Goal: Transaction & Acquisition: Purchase product/service

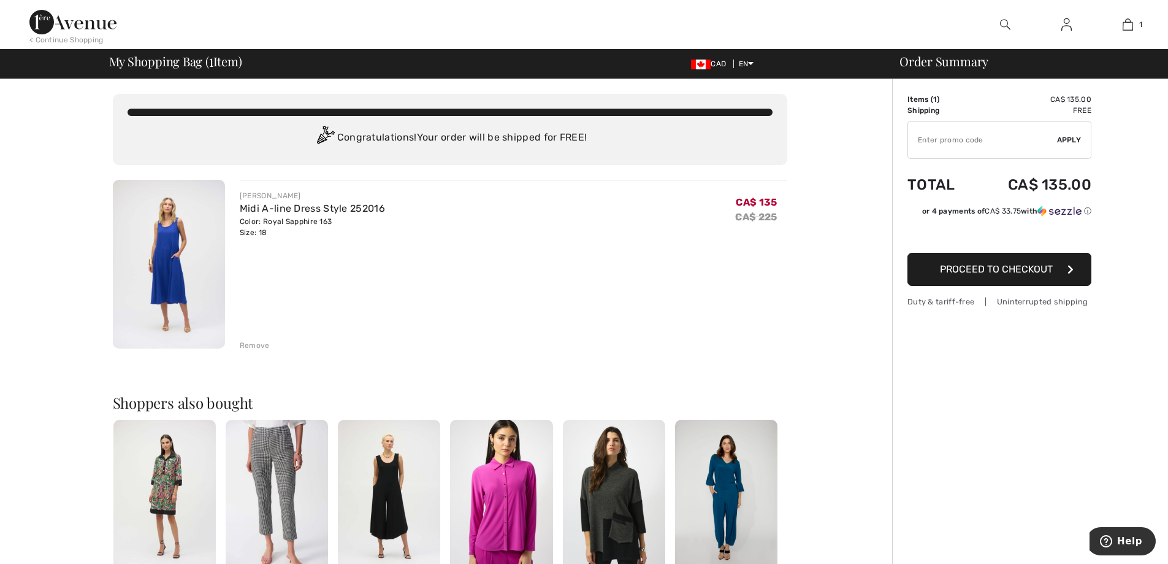
click at [1065, 24] on img at bounding box center [1067, 24] width 10 height 15
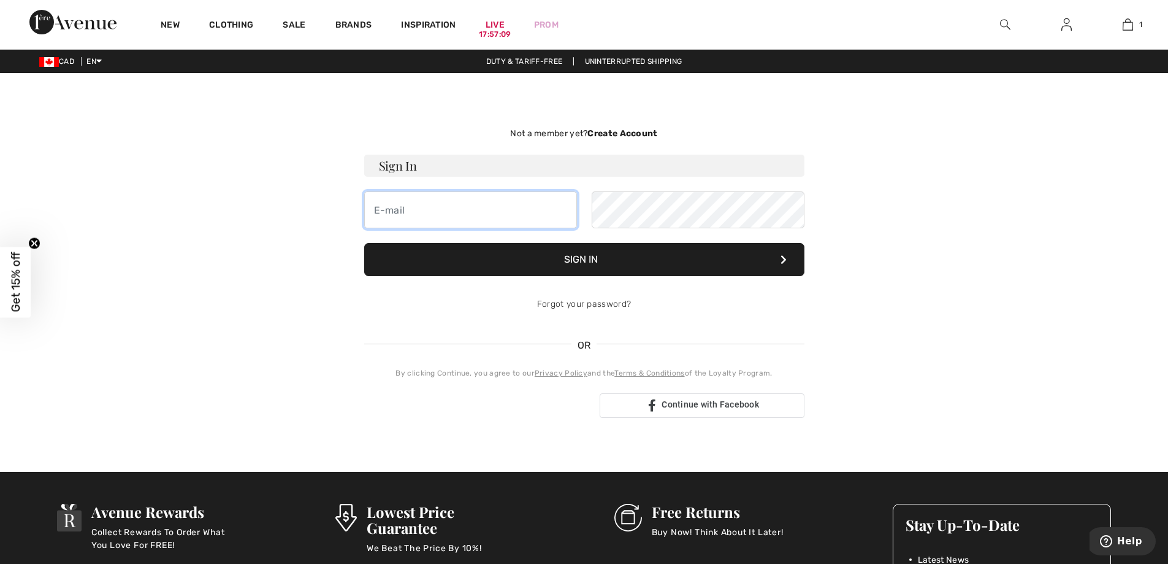
click at [406, 213] on input "email" at bounding box center [470, 209] width 213 height 37
type input "[PERSON_NAME][EMAIL_ADDRESS][PERSON_NAME][DOMAIN_NAME]"
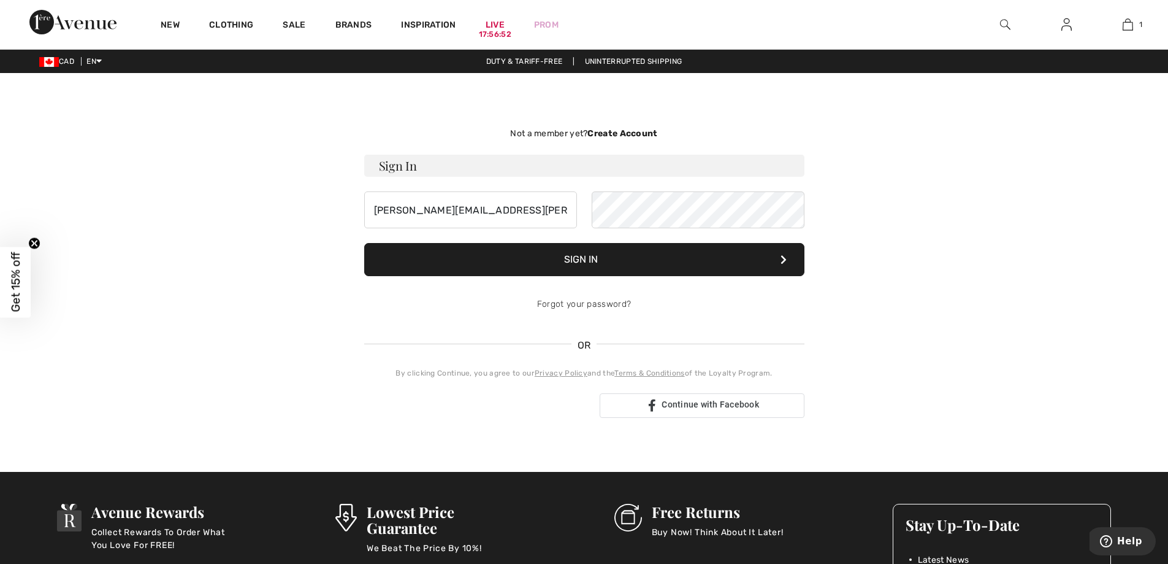
click at [571, 258] on button "Sign In" at bounding box center [584, 259] width 440 height 33
click at [597, 256] on button "Sign In" at bounding box center [584, 259] width 440 height 33
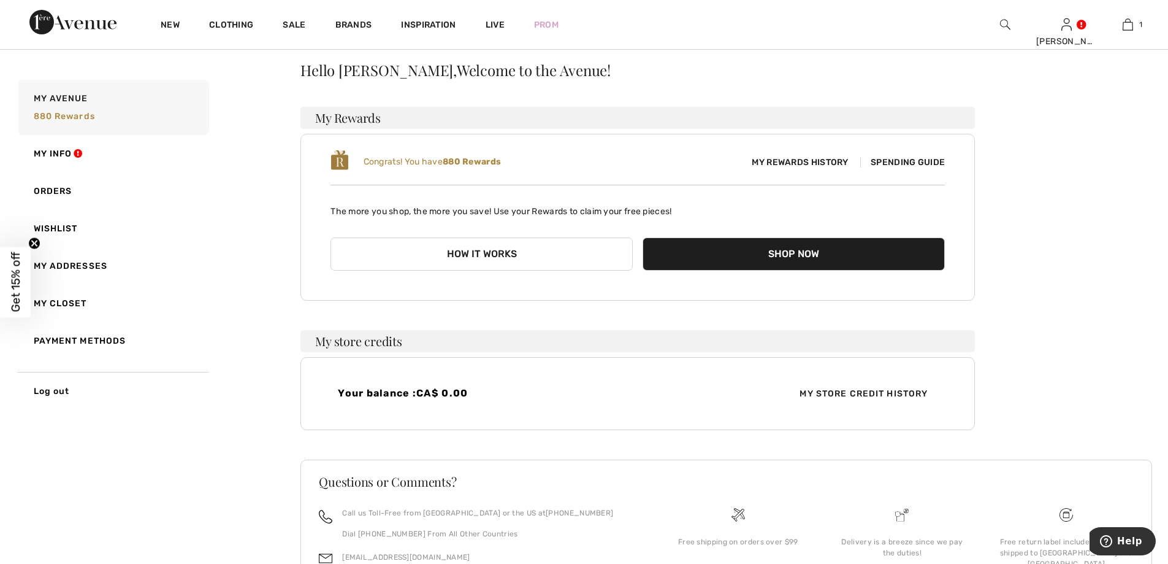
scroll to position [123, 0]
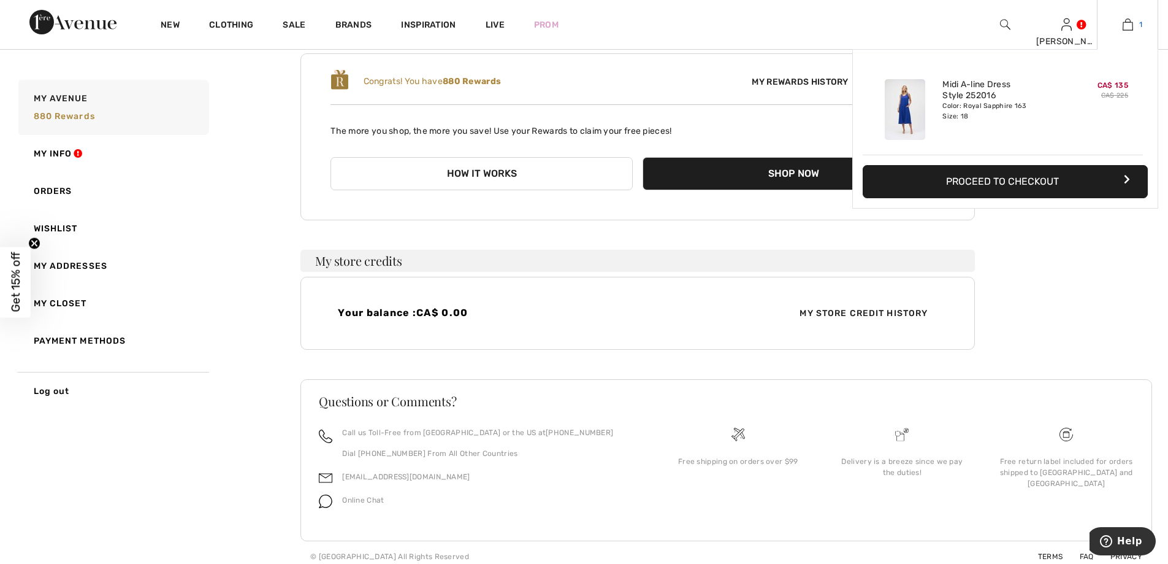
click at [1130, 23] on img at bounding box center [1128, 24] width 10 height 15
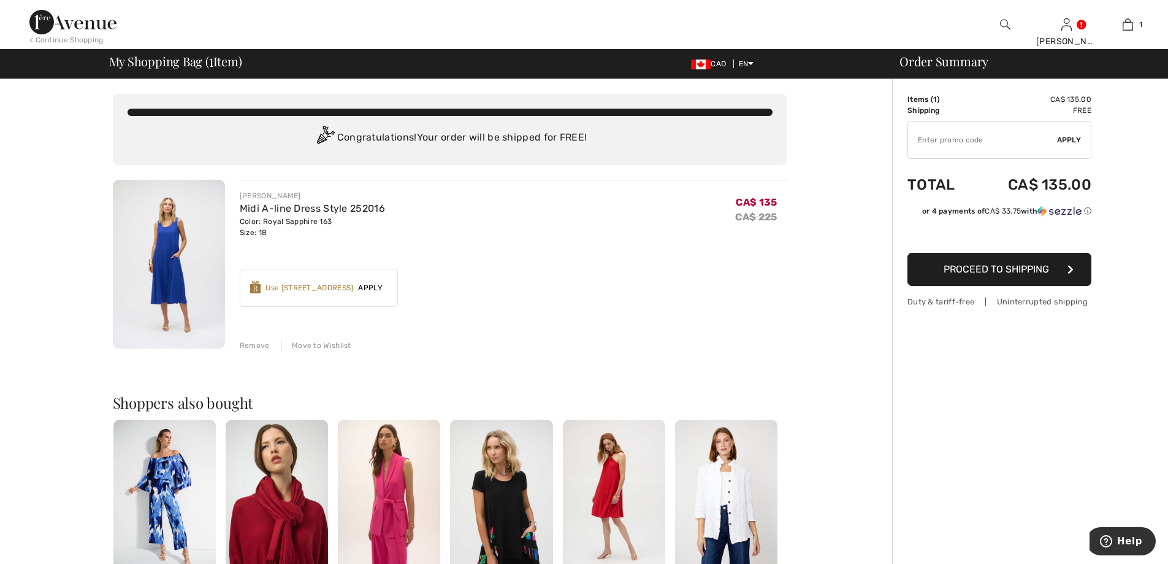
click at [302, 285] on div "Use 800 Avenue Rewards" at bounding box center [310, 287] width 88 height 11
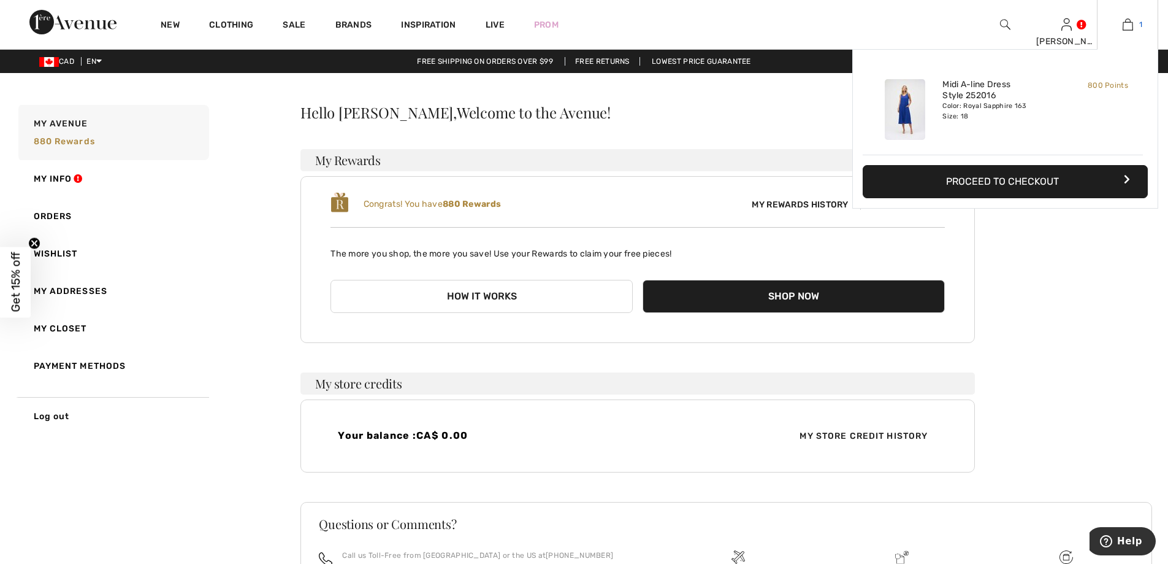
click at [1127, 17] on img at bounding box center [1128, 24] width 10 height 15
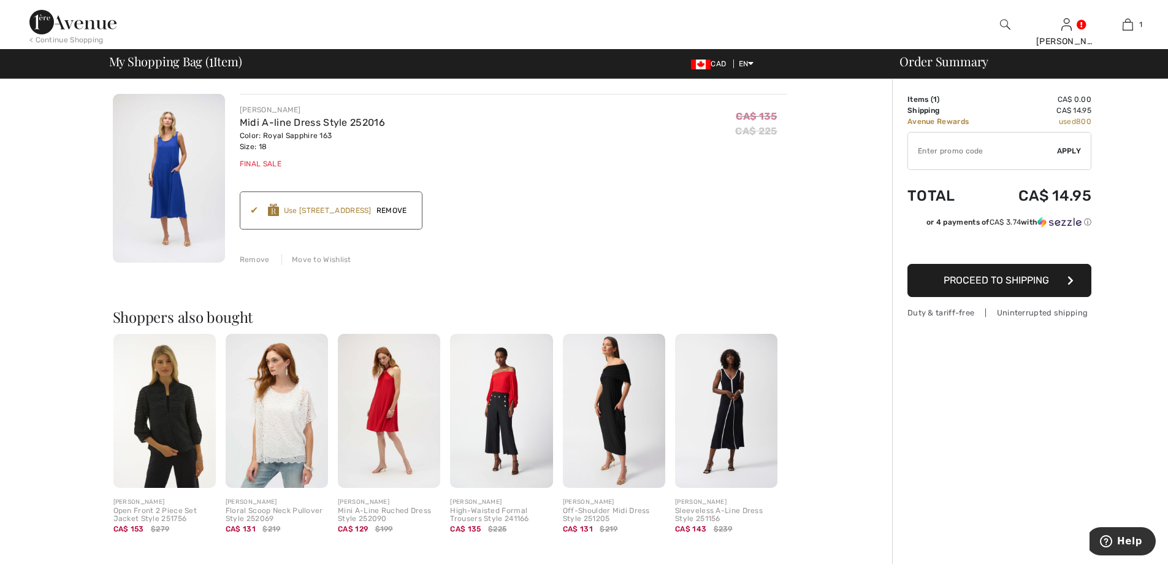
click at [1027, 277] on span "Proceed to Shipping" at bounding box center [996, 280] width 105 height 12
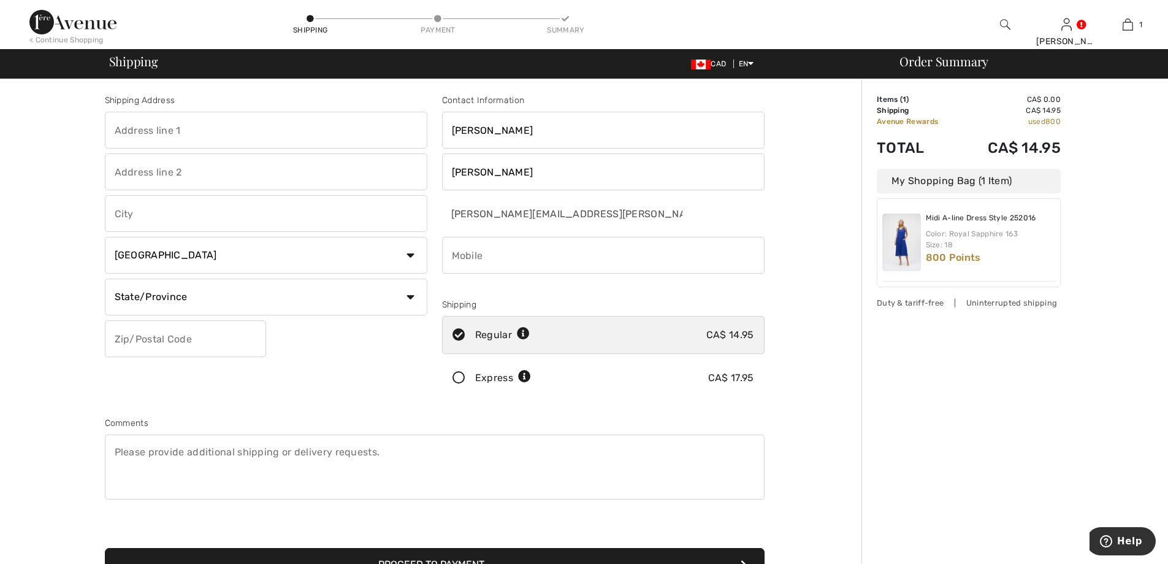
click at [129, 126] on input "text" at bounding box center [266, 130] width 323 height 37
type input "[STREET_ADDRESS]"
click at [139, 216] on input "text" at bounding box center [266, 213] width 323 height 37
type input "[GEOGRAPHIC_DATA]"
click at [170, 296] on select "State/Province Alberta British Columbia Manitoba New Brunswick Newfoundland and…" at bounding box center [266, 296] width 323 height 37
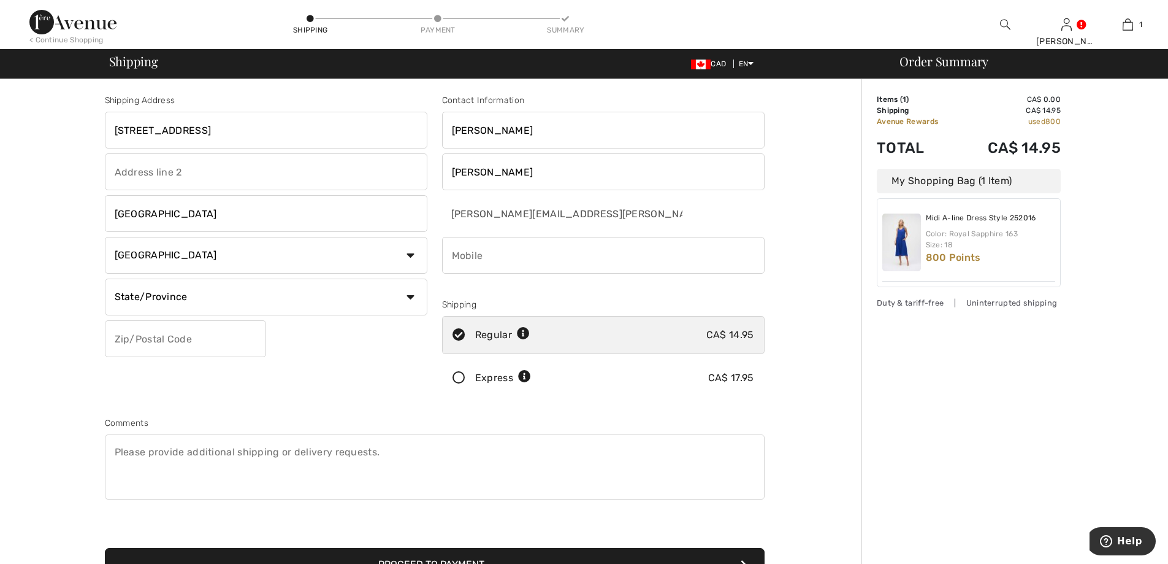
select select "ON"
click at [105, 278] on select "State/Province Alberta British Columbia Manitoba New Brunswick Newfoundland and…" at bounding box center [266, 296] width 323 height 37
click at [142, 336] on input "text" at bounding box center [185, 338] width 161 height 37
type input "K2A3K8"
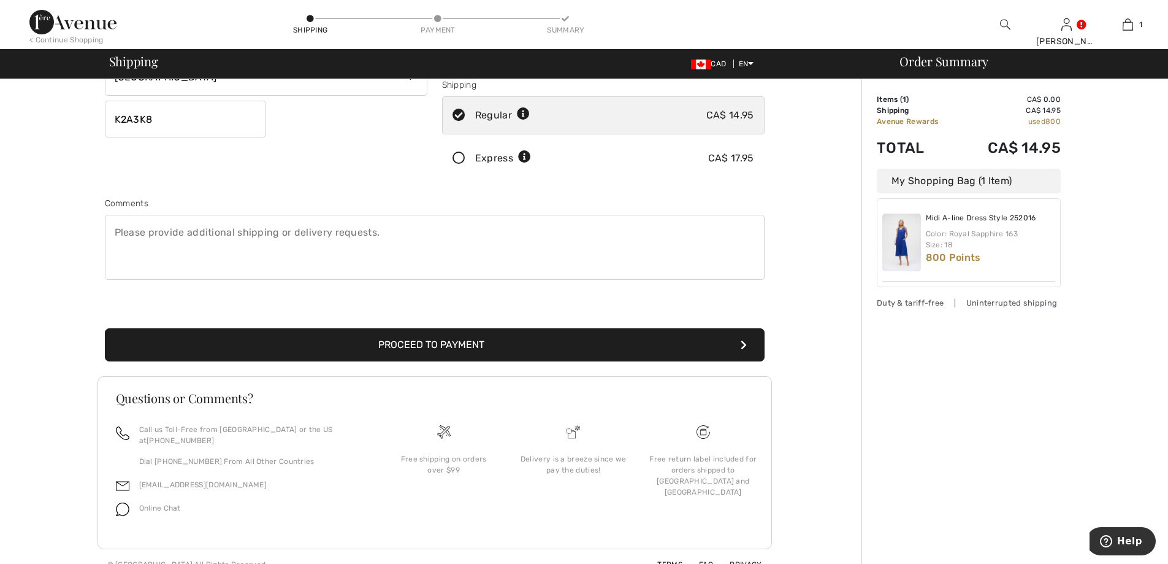
scroll to position [224, 0]
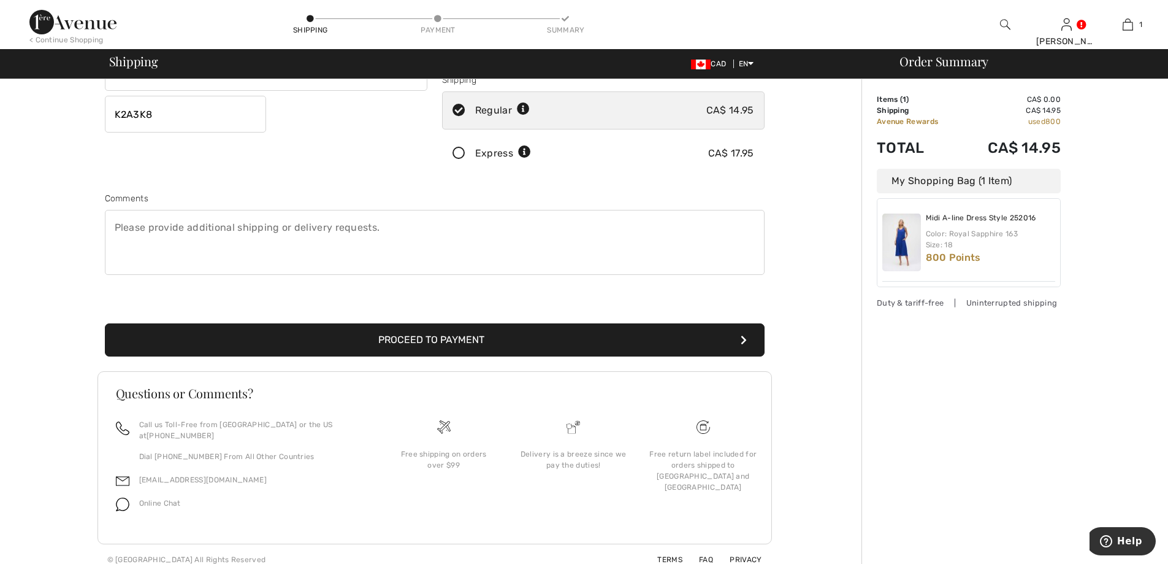
click at [744, 337] on icon "submit" at bounding box center [744, 340] width 6 height 10
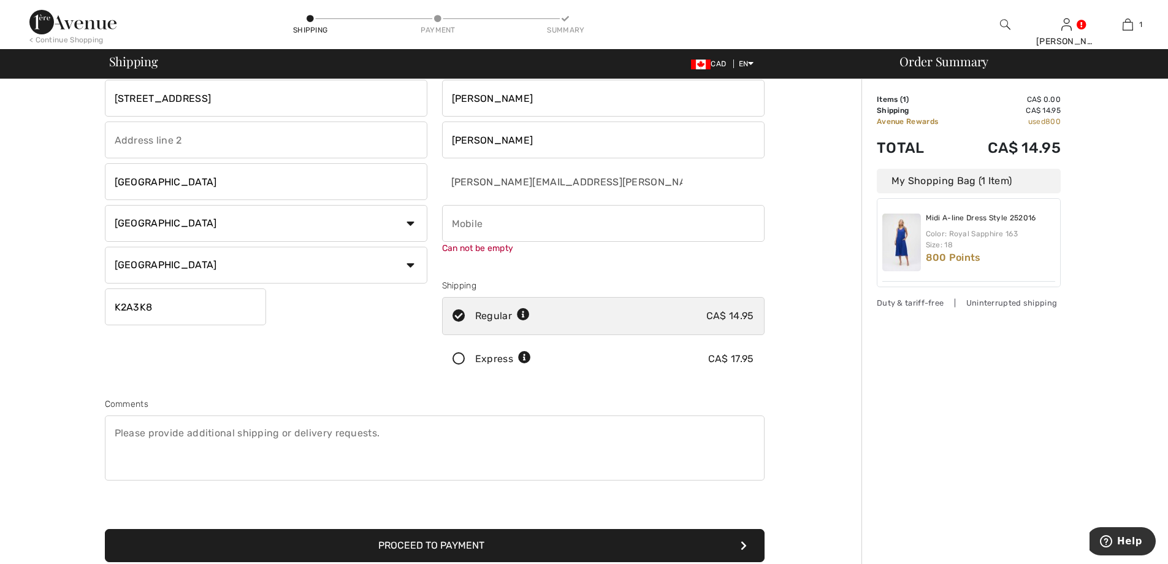
scroll to position [0, 0]
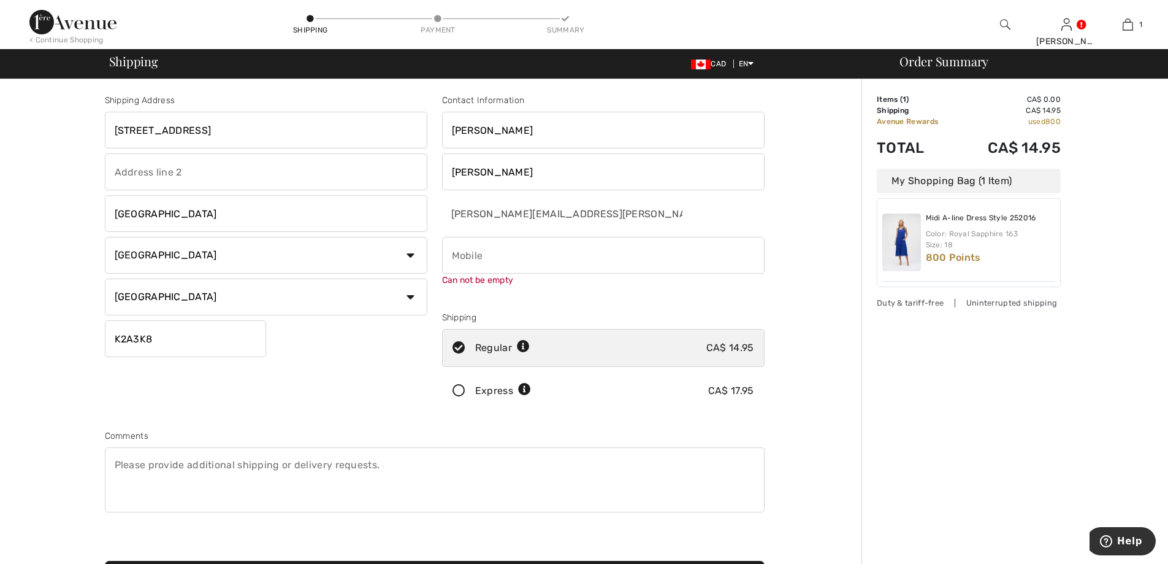
click at [472, 251] on input "phone" at bounding box center [603, 255] width 323 height 37
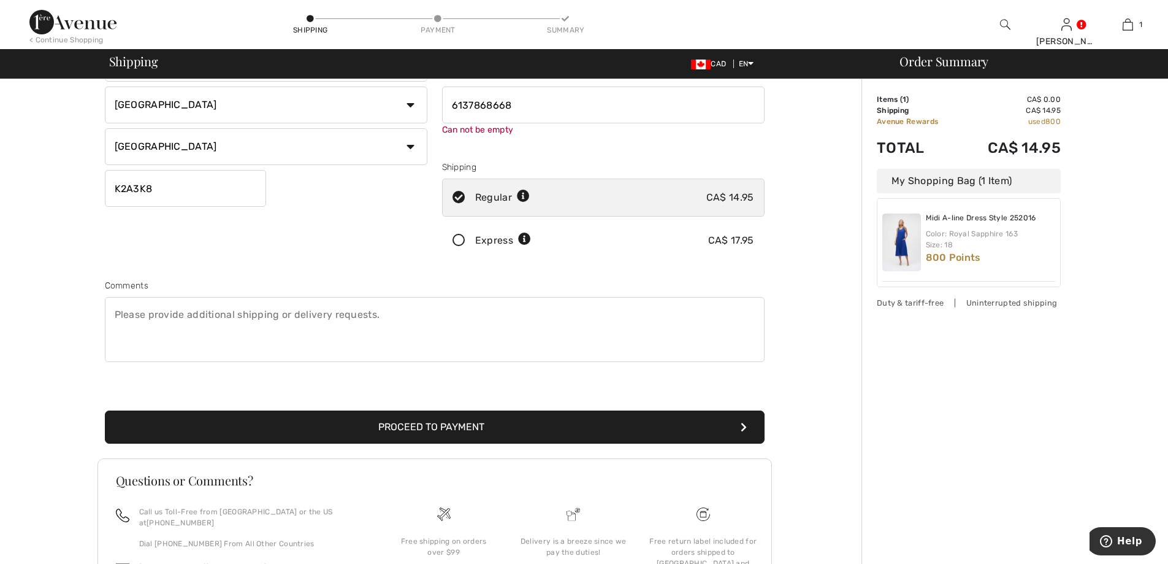
scroll to position [184, 0]
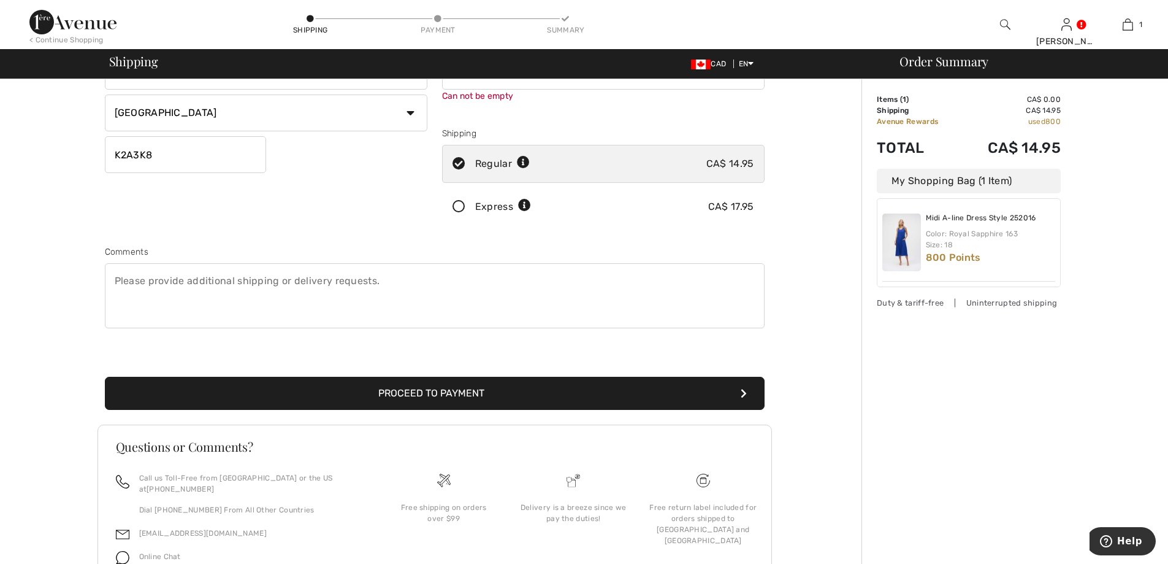
type input "6137868668"
click at [733, 385] on button "Proceed to Payment" at bounding box center [435, 393] width 660 height 33
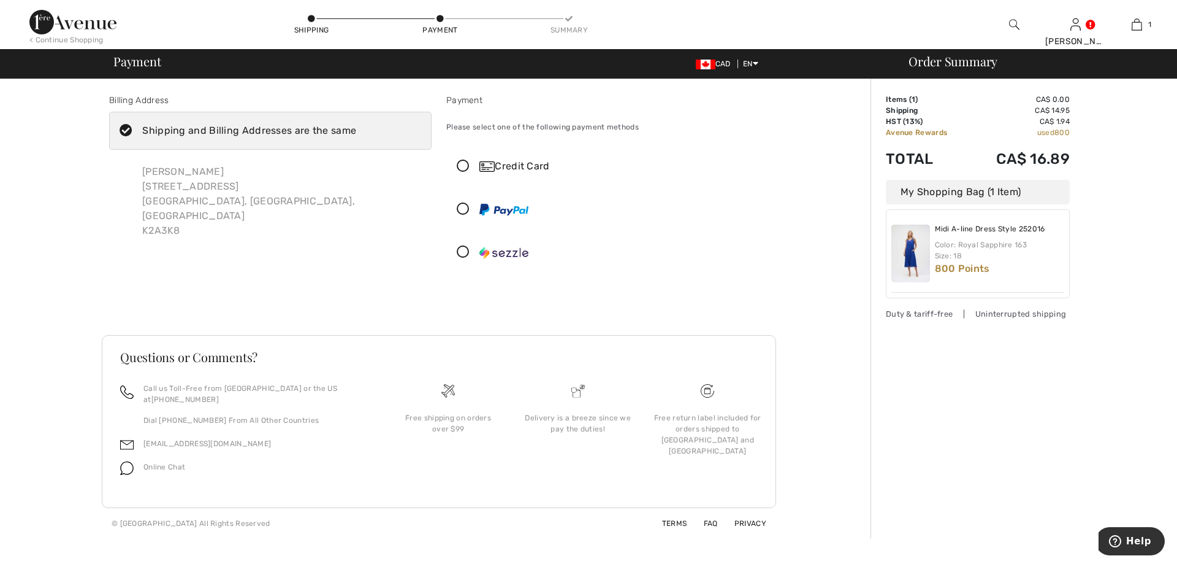
click at [462, 161] on icon at bounding box center [463, 166] width 33 height 13
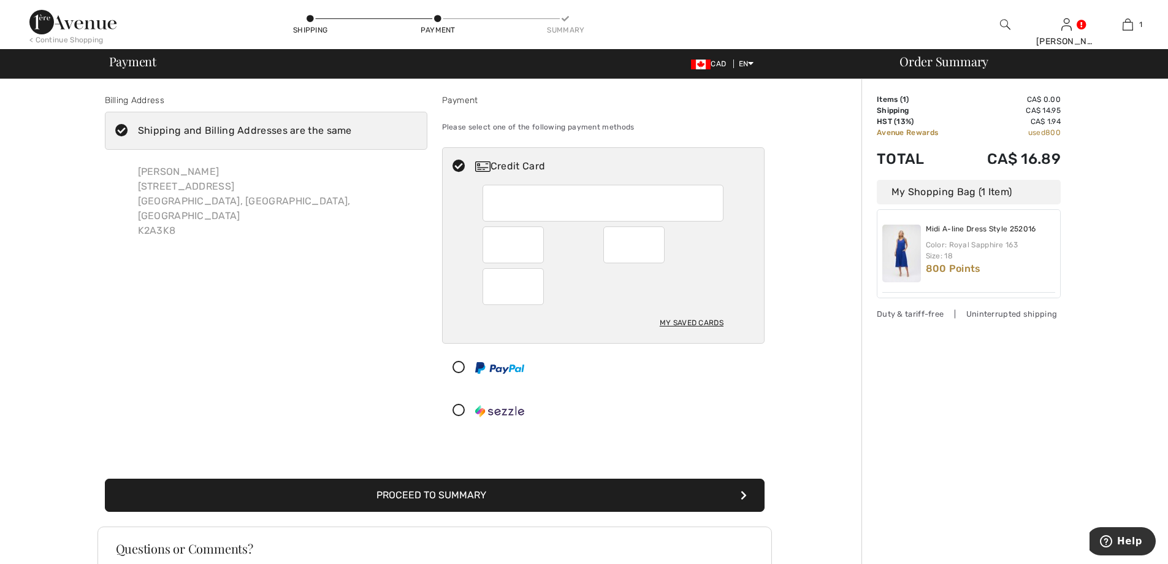
click at [702, 493] on button "Proceed to Summary" at bounding box center [435, 494] width 660 height 33
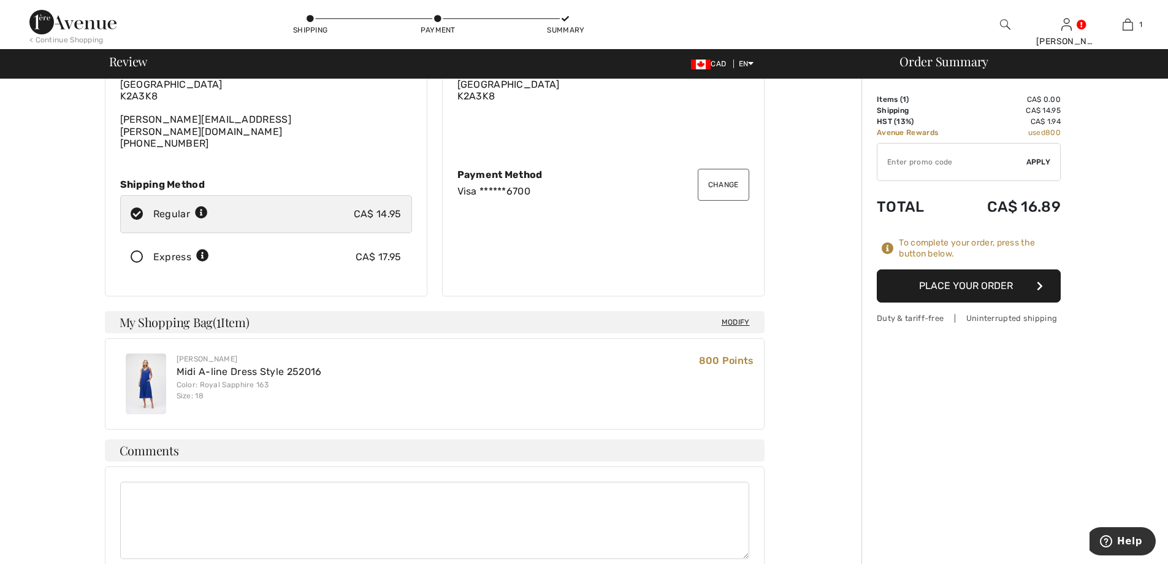
scroll to position [53, 0]
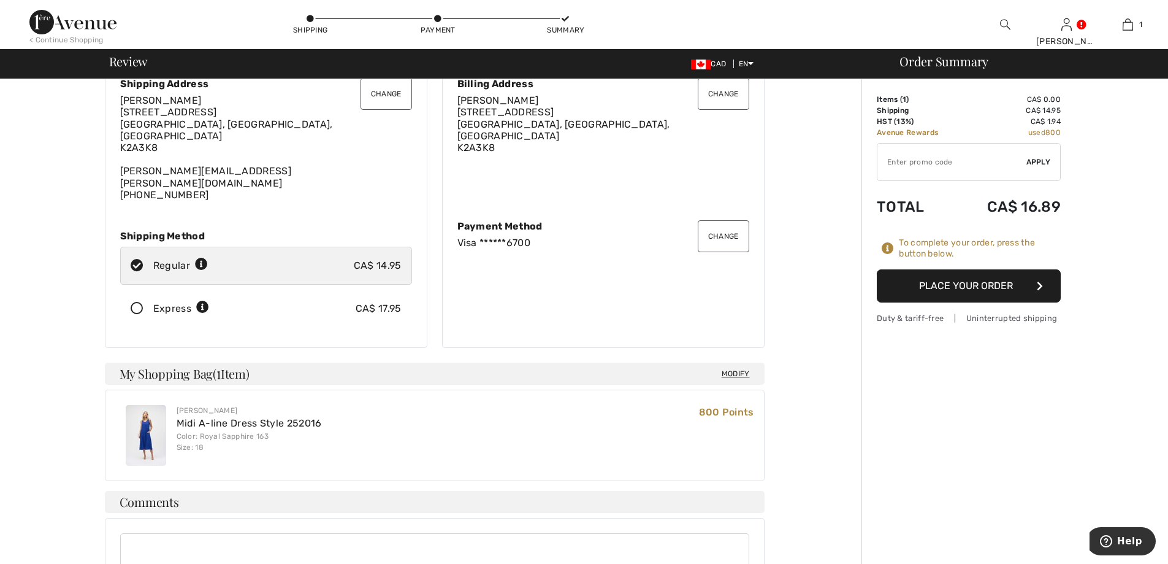
click at [962, 281] on button "Place Your Order" at bounding box center [969, 285] width 184 height 33
